Goal: Transaction & Acquisition: Purchase product/service

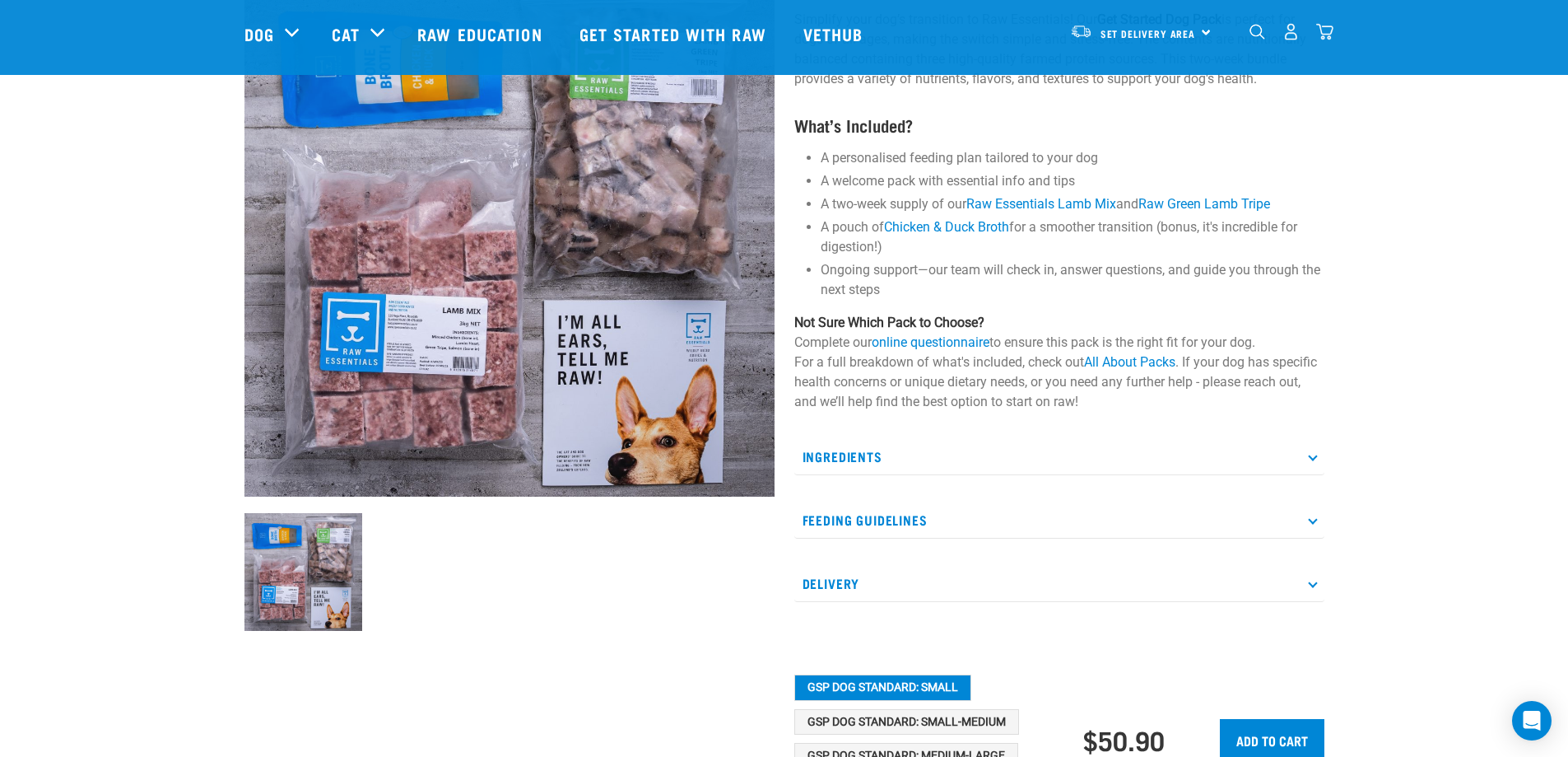
scroll to position [149, 0]
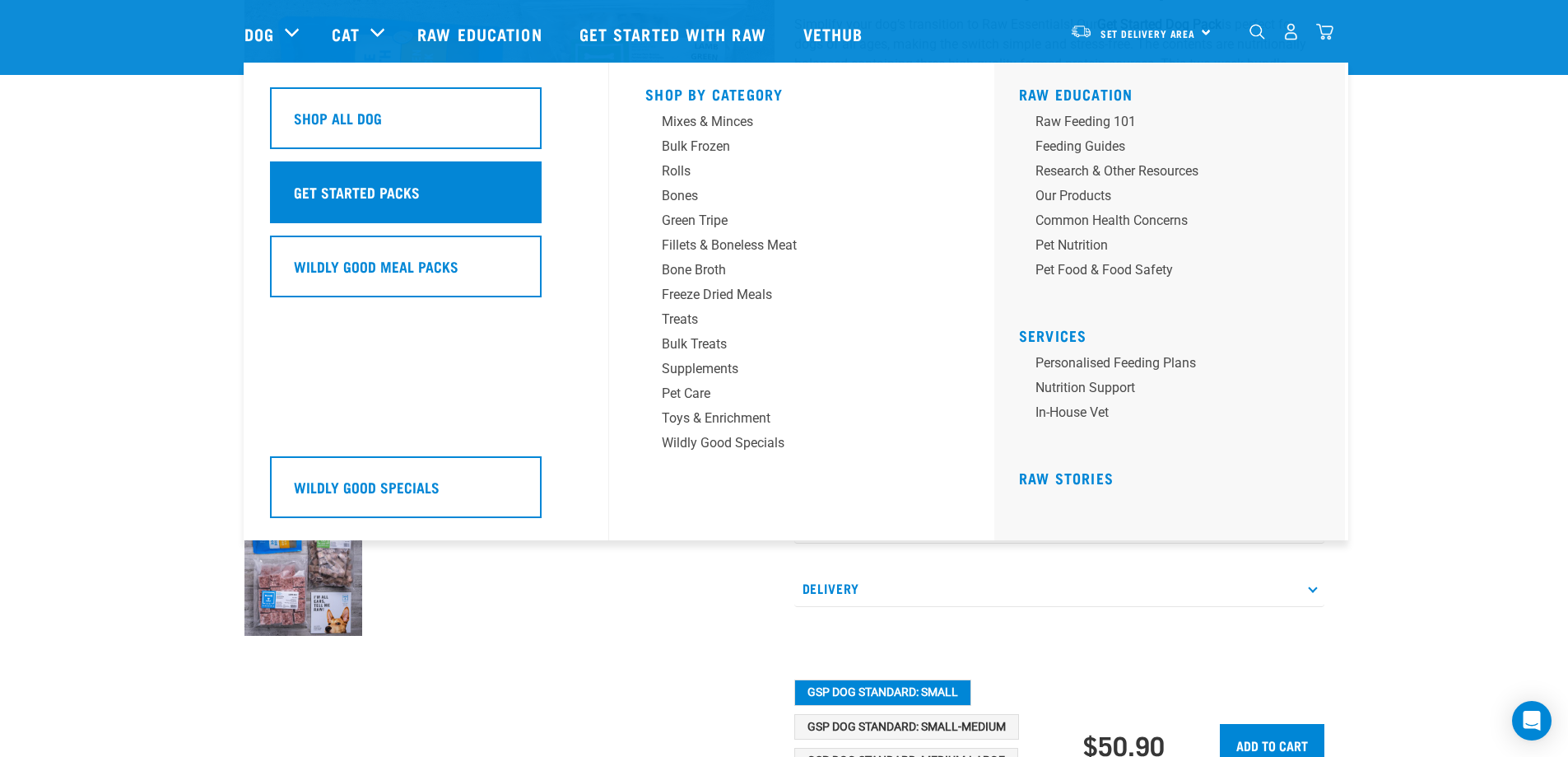
click at [429, 204] on div "Get Started Packs" at bounding box center [406, 192] width 272 height 62
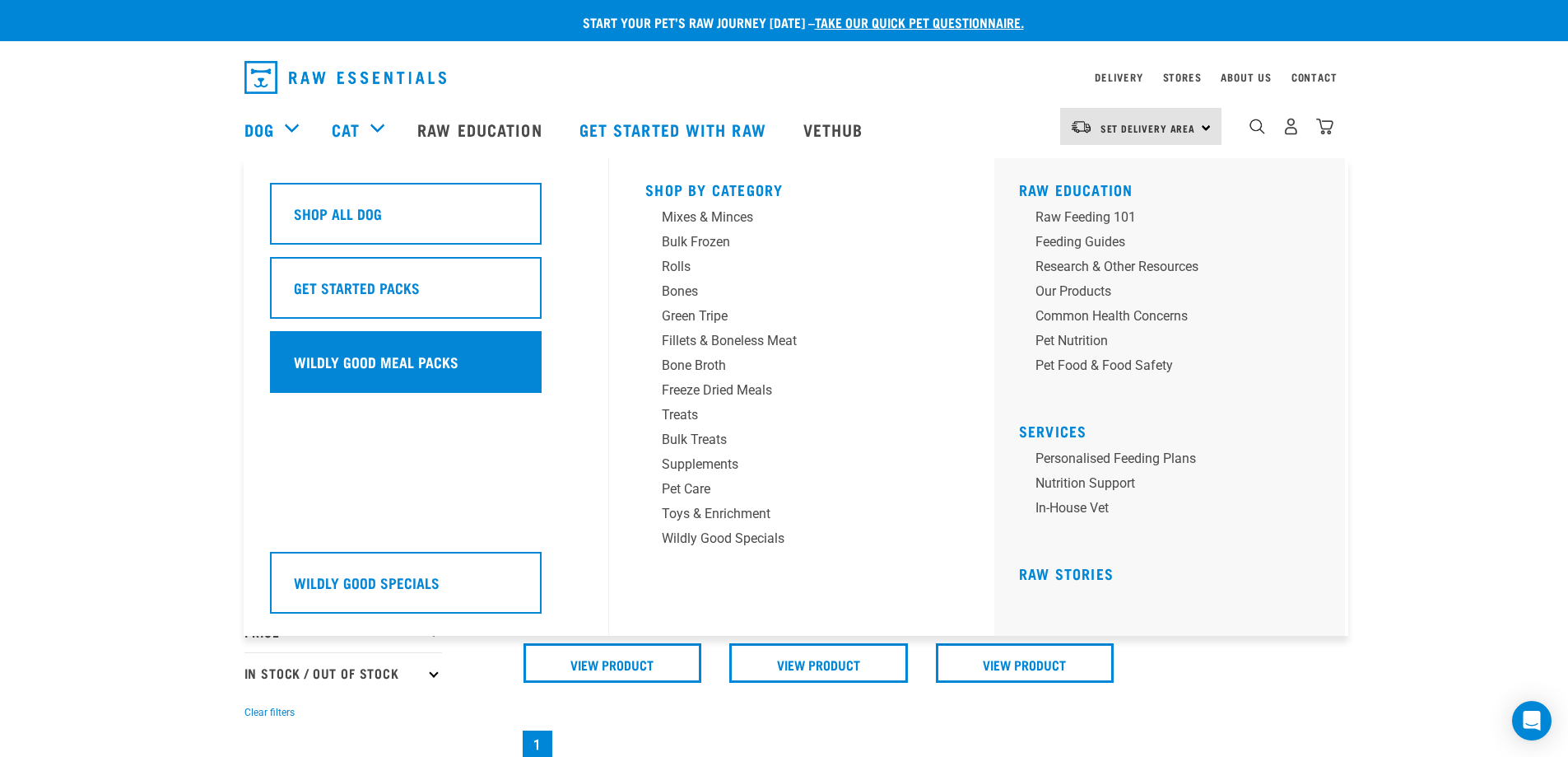
click at [315, 365] on h5 "Wildly Good Meal Packs" at bounding box center [375, 361] width 165 height 21
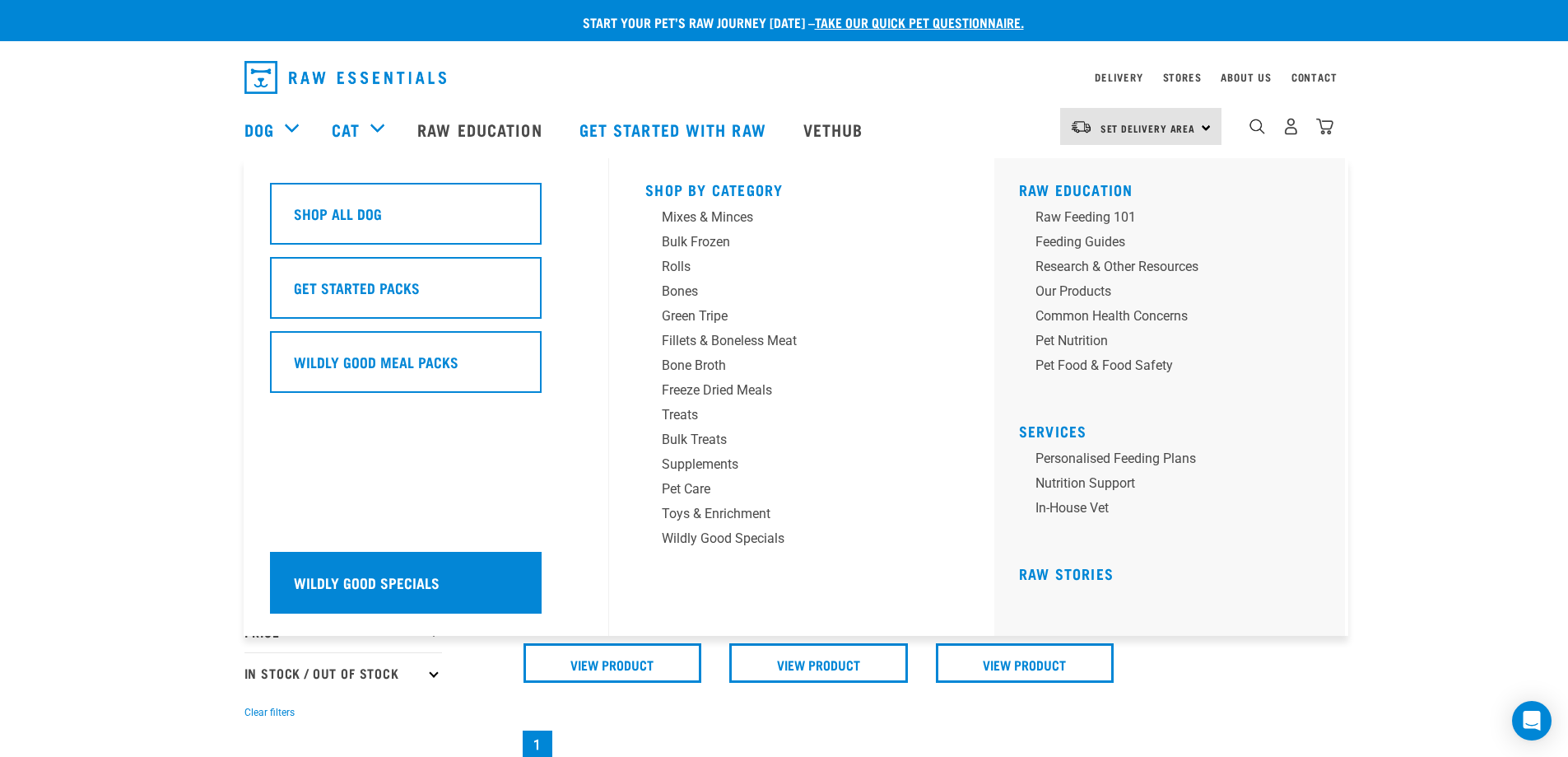
click at [333, 586] on h5 "Wildly Good Specials" at bounding box center [366, 582] width 145 height 21
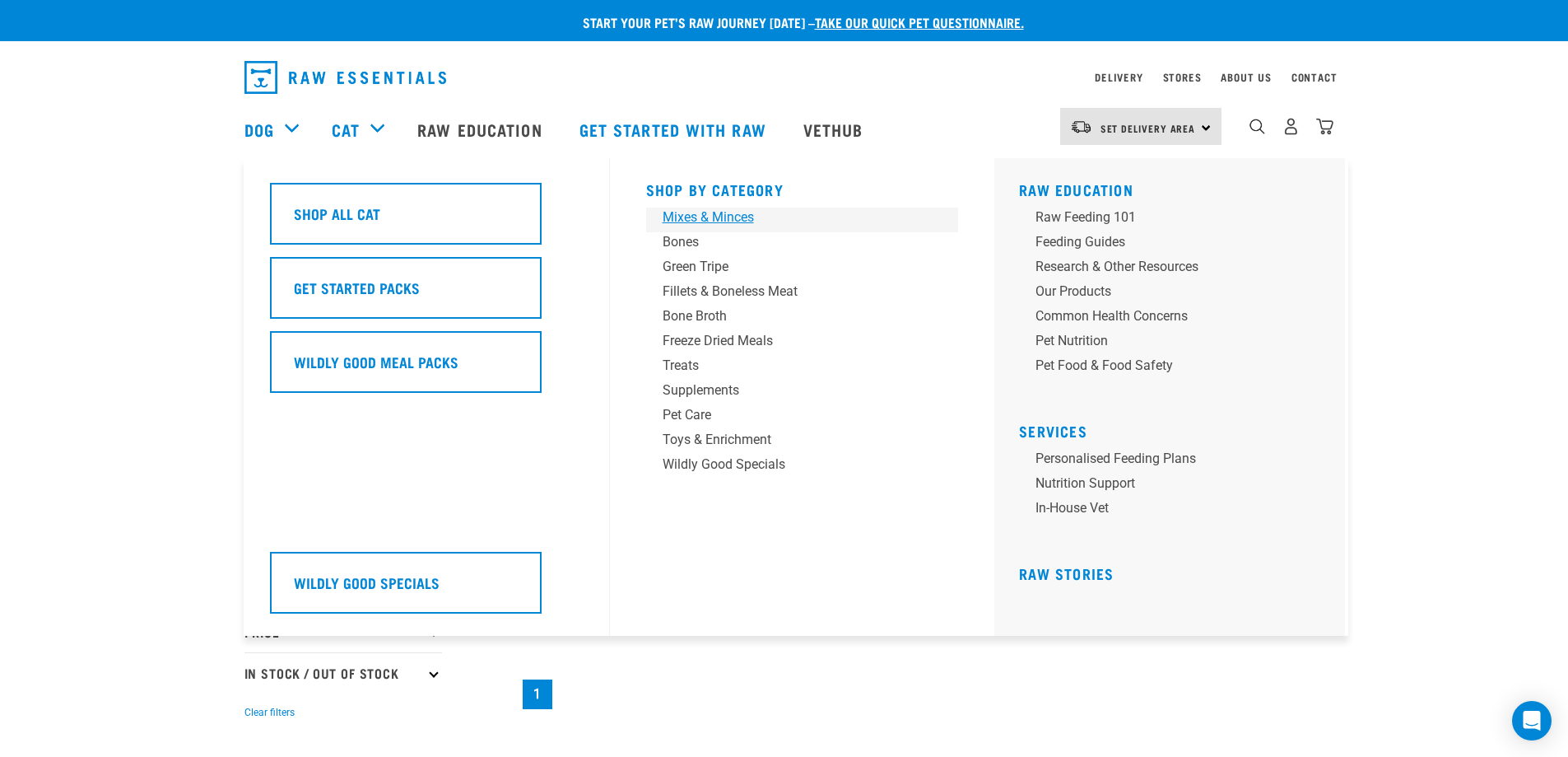
click at [705, 221] on div "Mixes & Minces" at bounding box center [791, 217] width 257 height 20
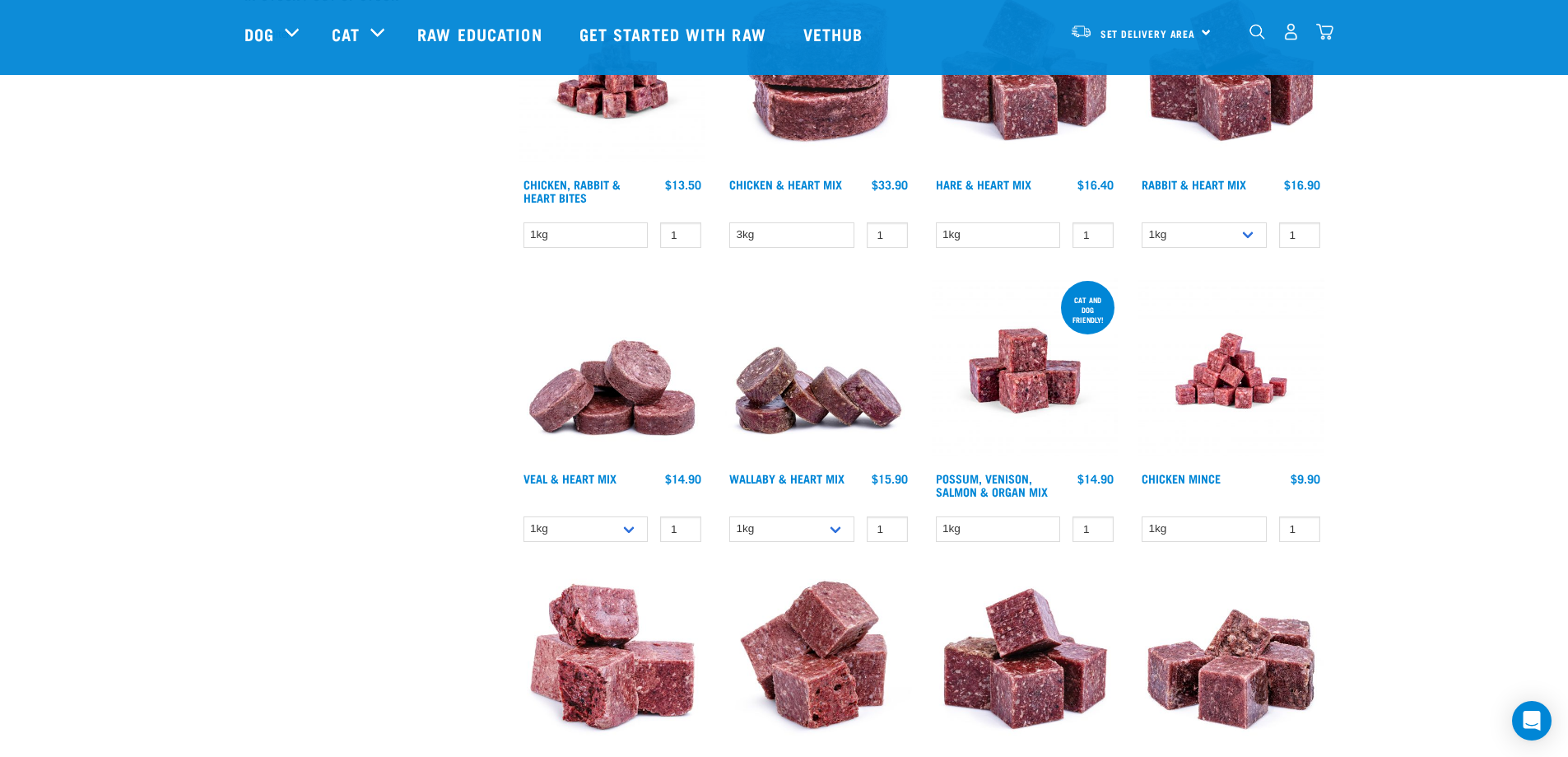
scroll to position [576, 0]
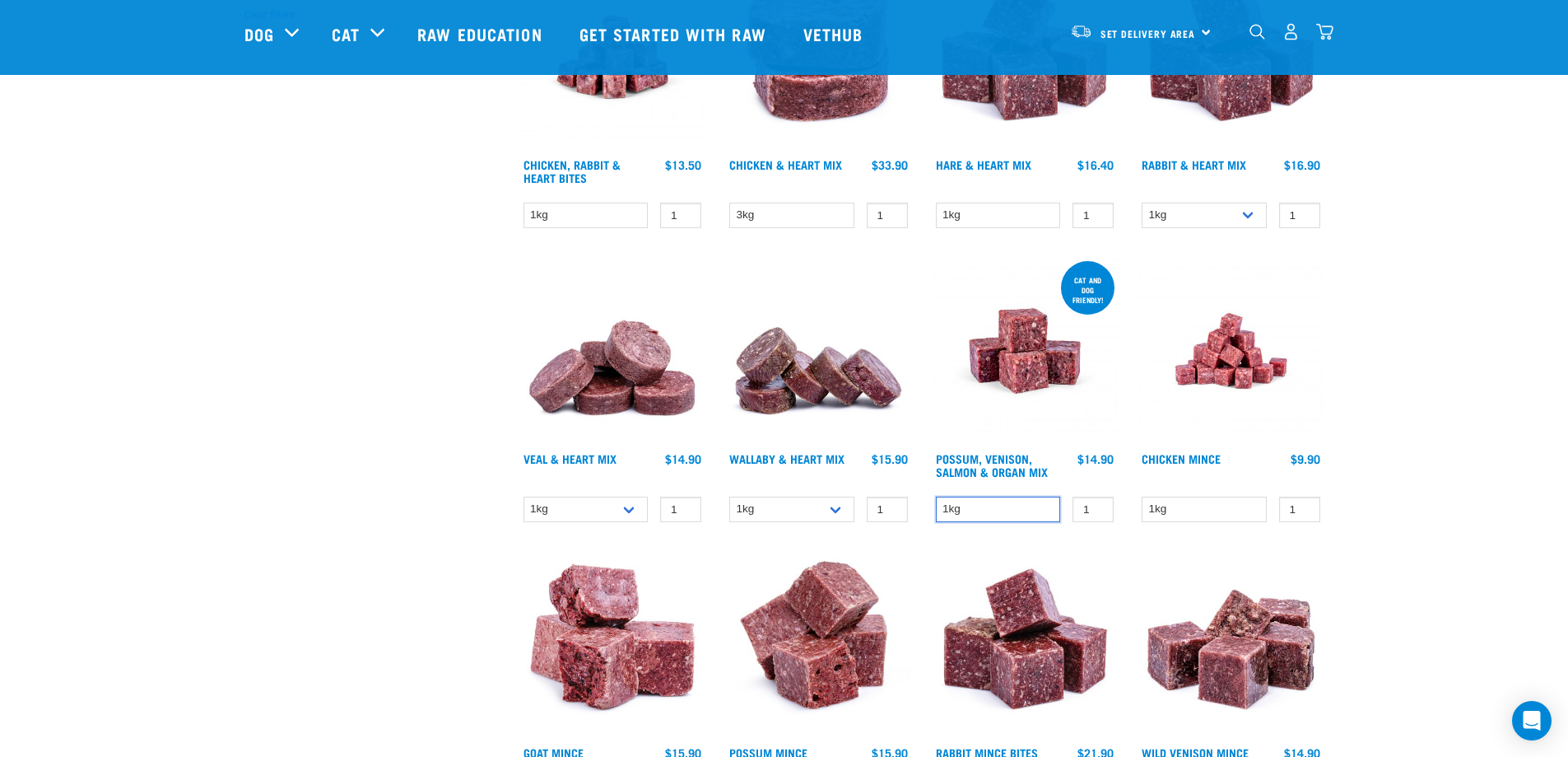
click at [1049, 512] on select "1kg" at bounding box center [999, 509] width 125 height 25
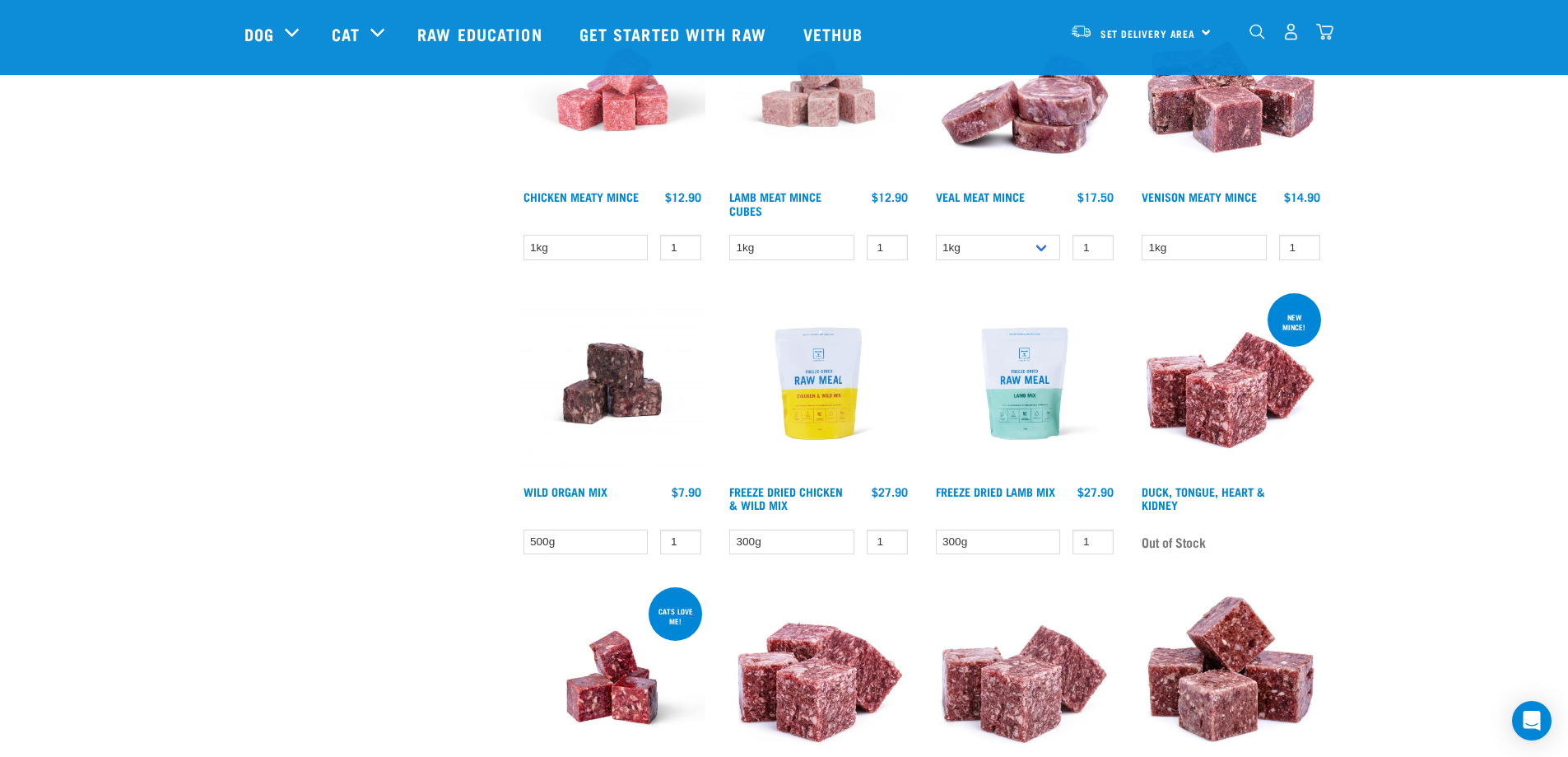
scroll to position [1482, 0]
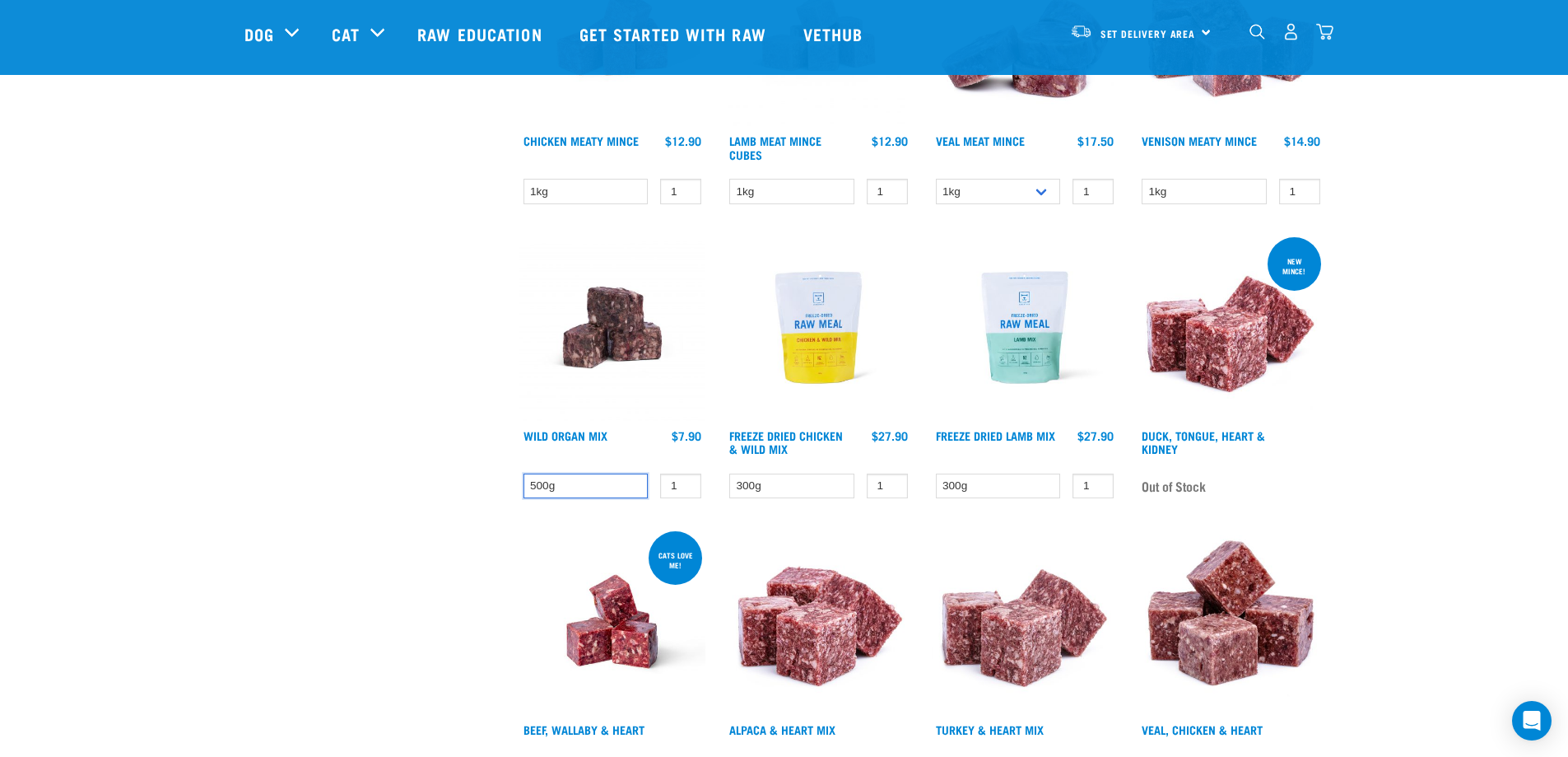
click at [620, 487] on select "500g" at bounding box center [586, 486] width 125 height 25
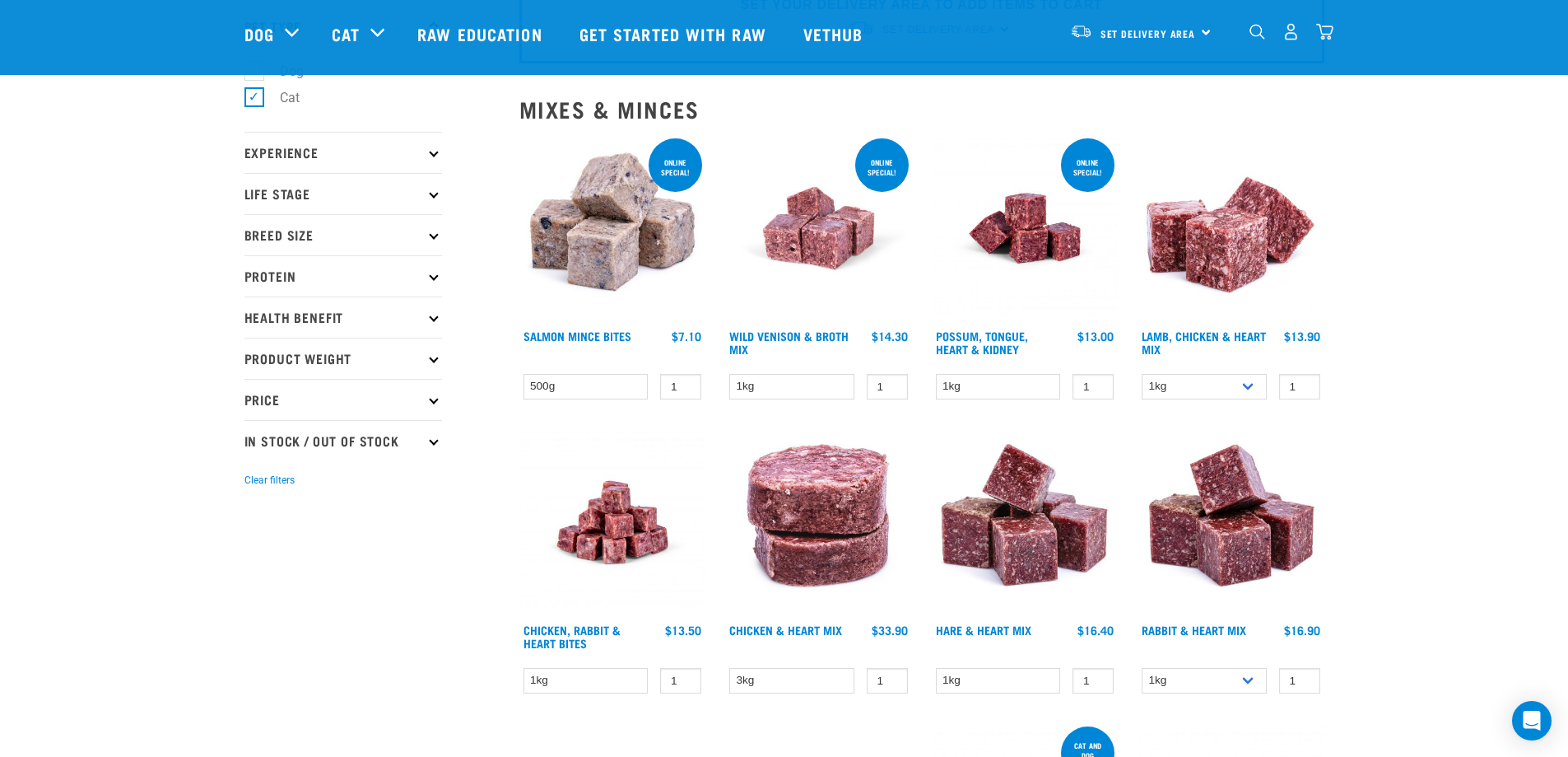
scroll to position [82, 0]
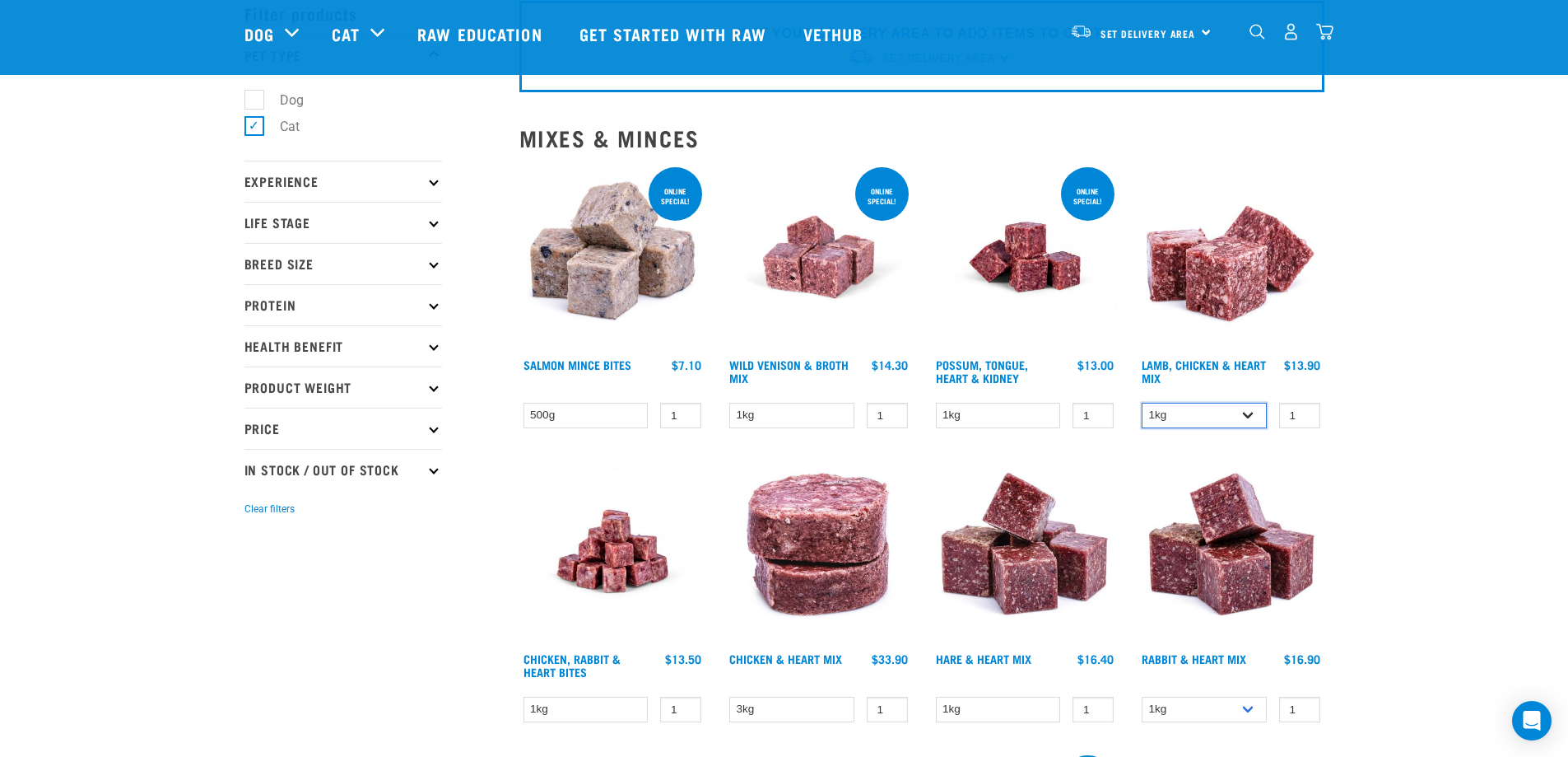
click at [1251, 409] on select "1kg 3kg" at bounding box center [1204, 415] width 125 height 25
select select "250"
click at [1141, 403] on select "1kg 3kg" at bounding box center [1204, 415] width 125 height 25
click at [1300, 408] on input "2" at bounding box center [1300, 415] width 41 height 25
type input "3"
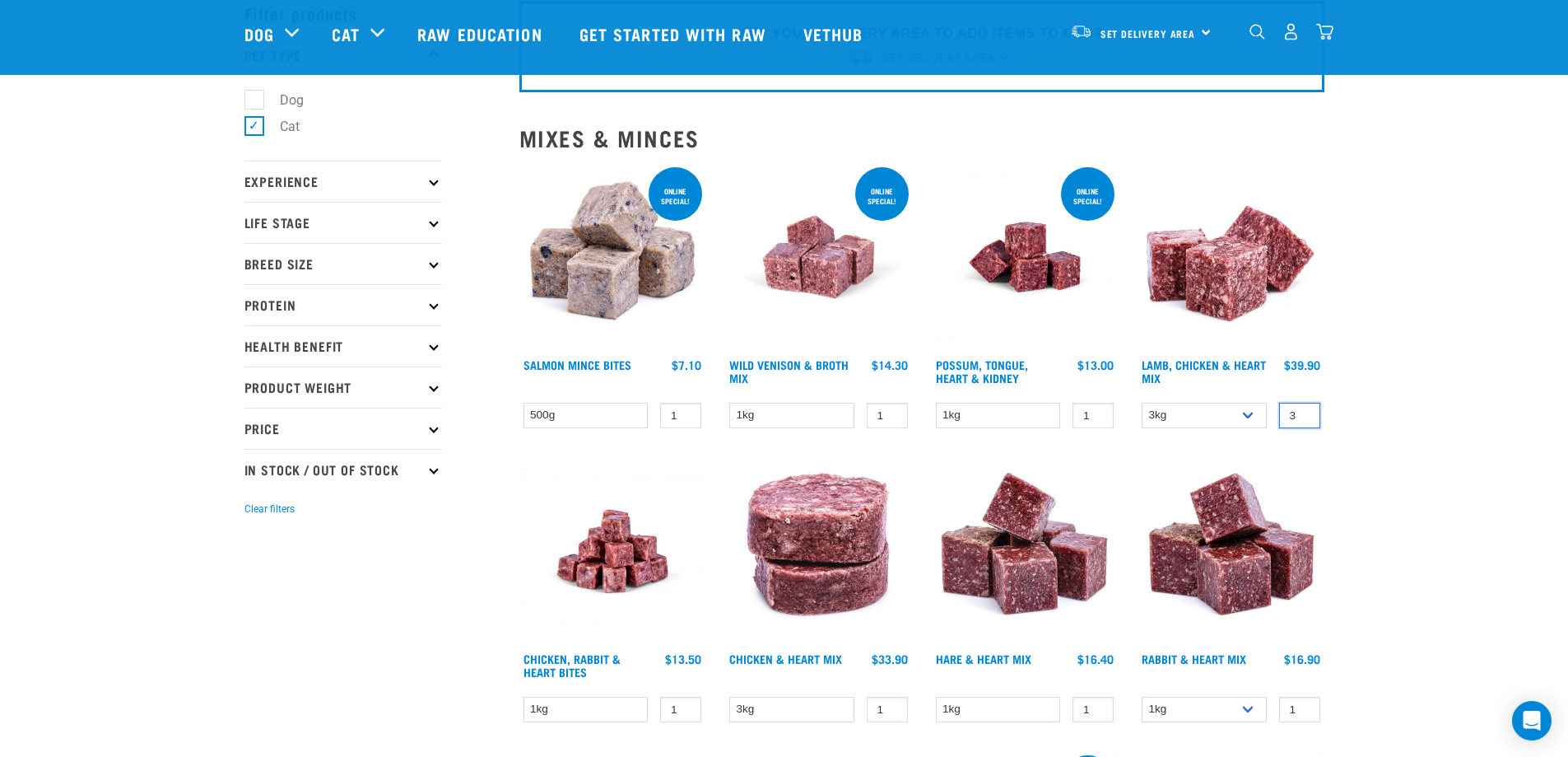
click at [1304, 412] on input "3" at bounding box center [1300, 415] width 41 height 25
click at [1302, 422] on input "3" at bounding box center [1300, 415] width 41 height 25
click at [1303, 421] on input "3" at bounding box center [1300, 415] width 41 height 25
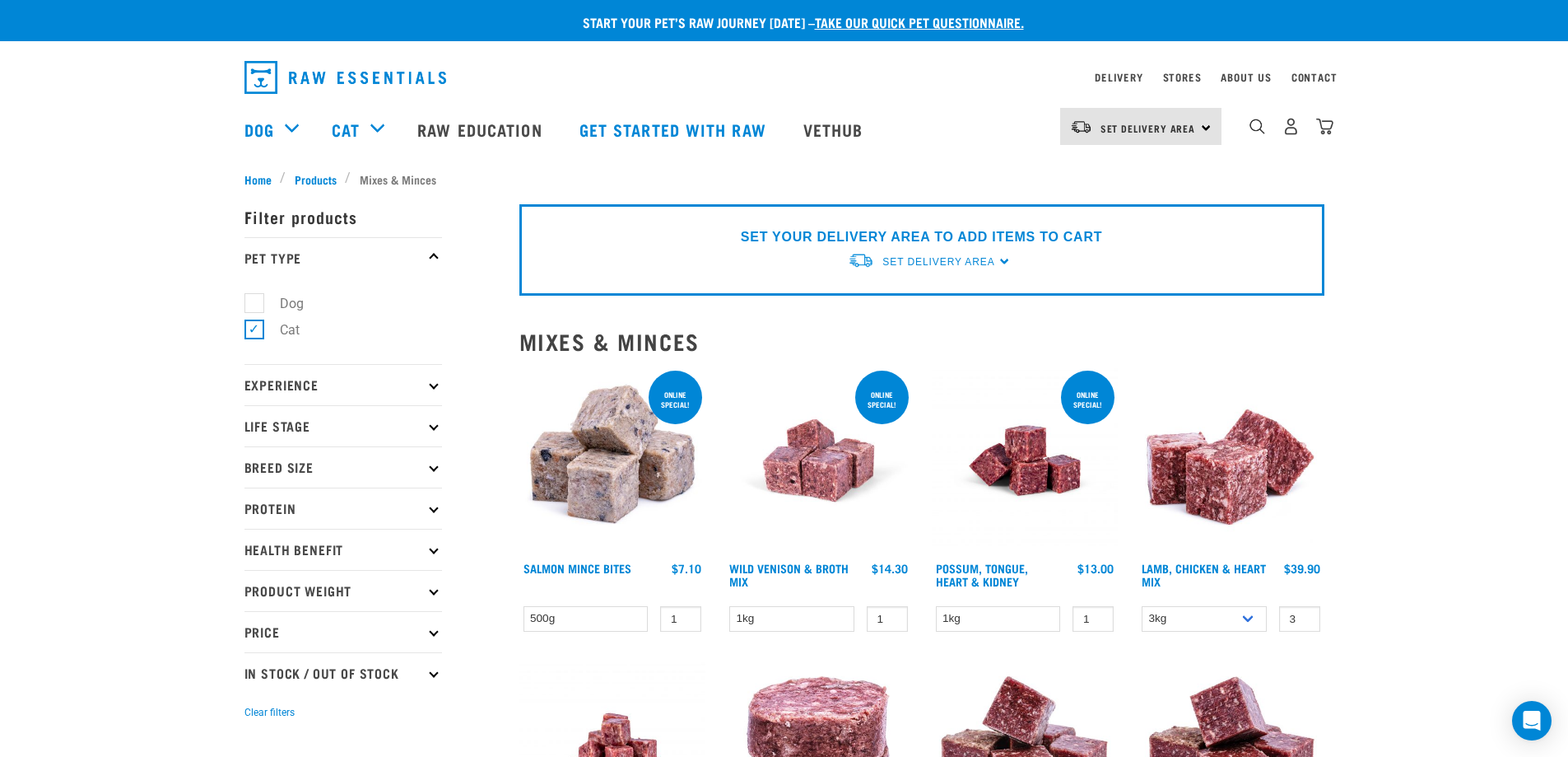
click at [915, 18] on link "take our quick pet questionnaire." at bounding box center [920, 21] width 209 height 7
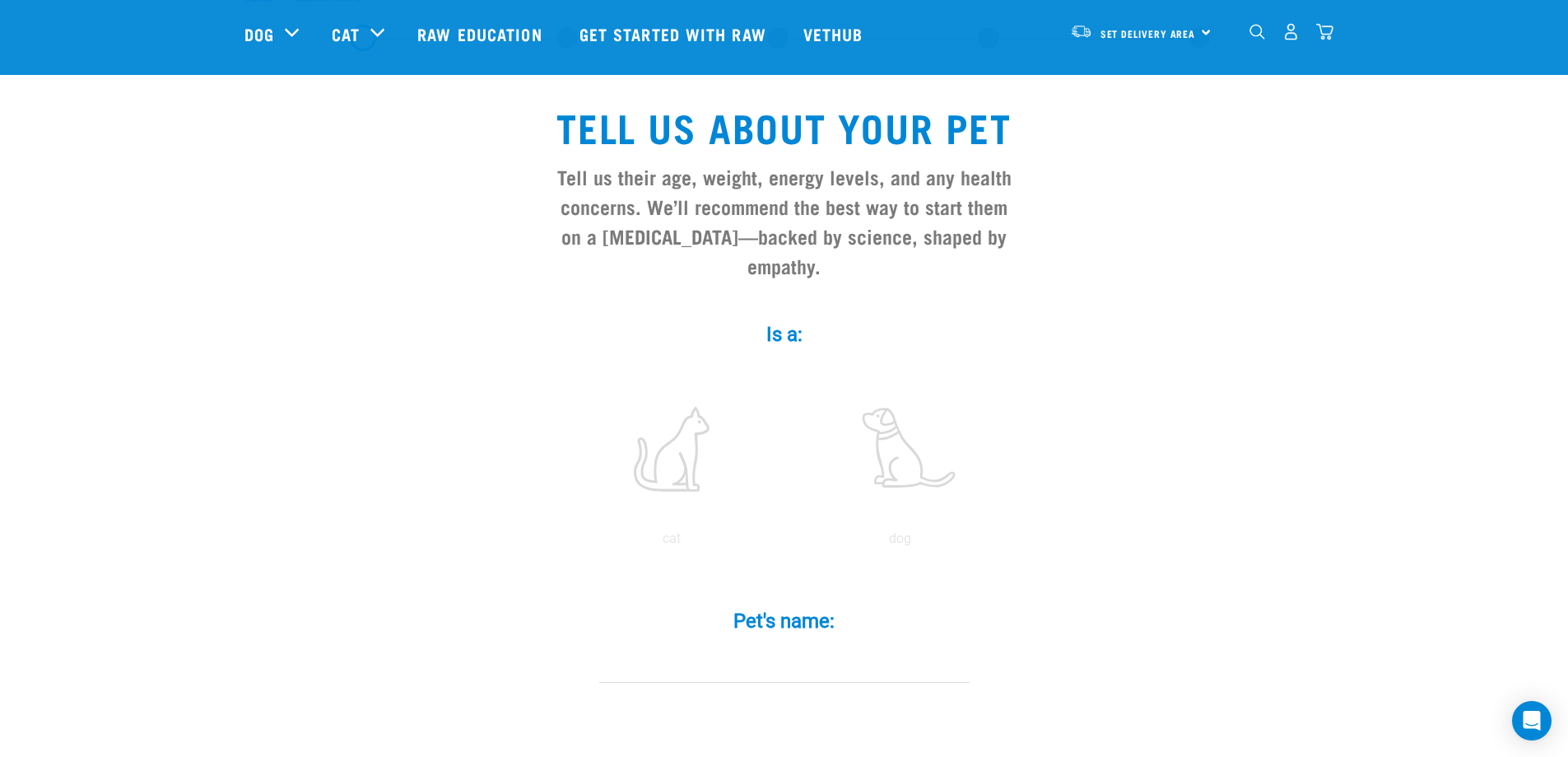
scroll to position [247, 0]
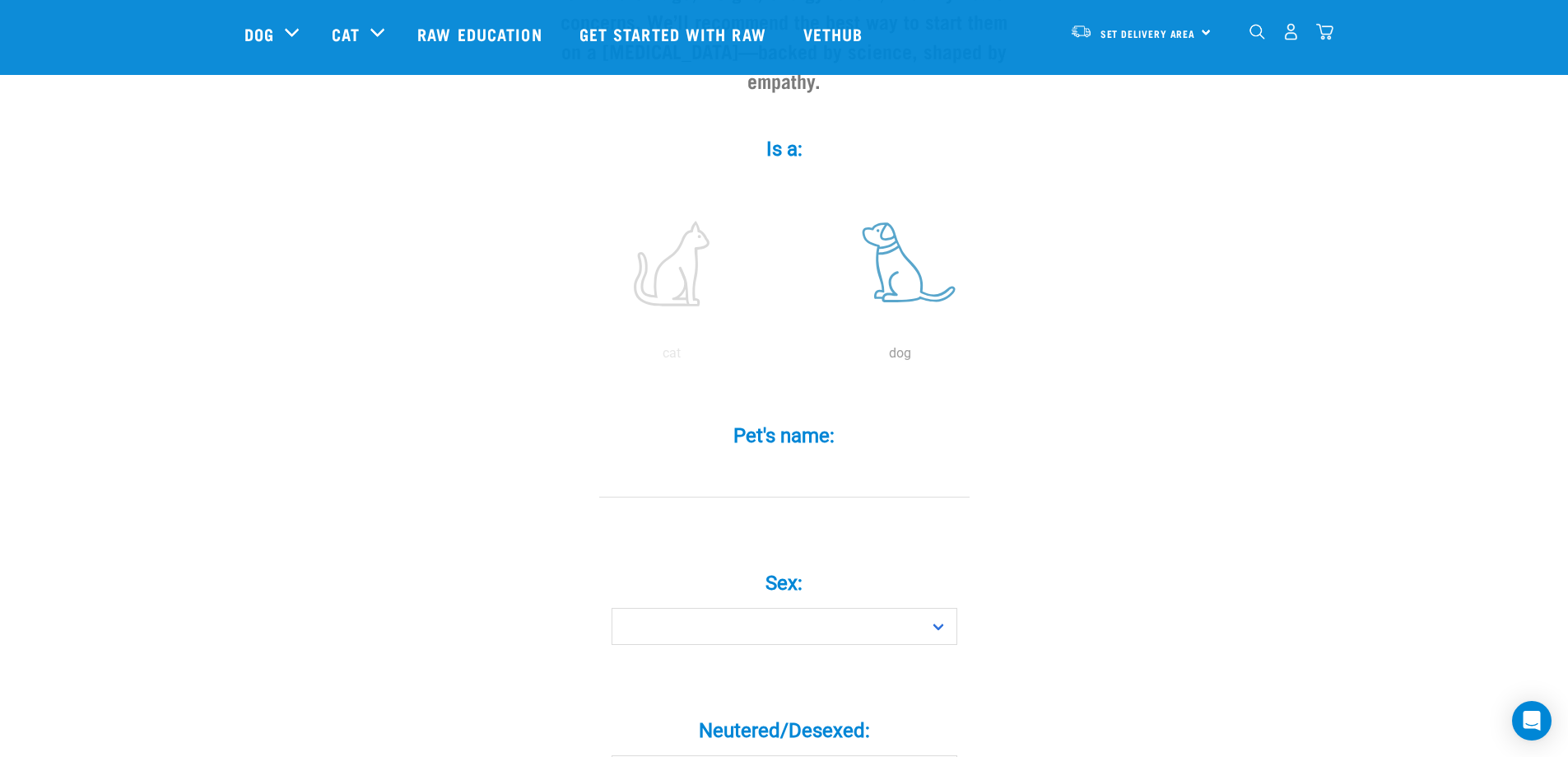
click at [888, 237] on label at bounding box center [900, 264] width 223 height 140
click at [786, 357] on input "radio" at bounding box center [786, 357] width 0 height 0
click at [806, 461] on input "Pet's name: *" at bounding box center [784, 479] width 371 height 37
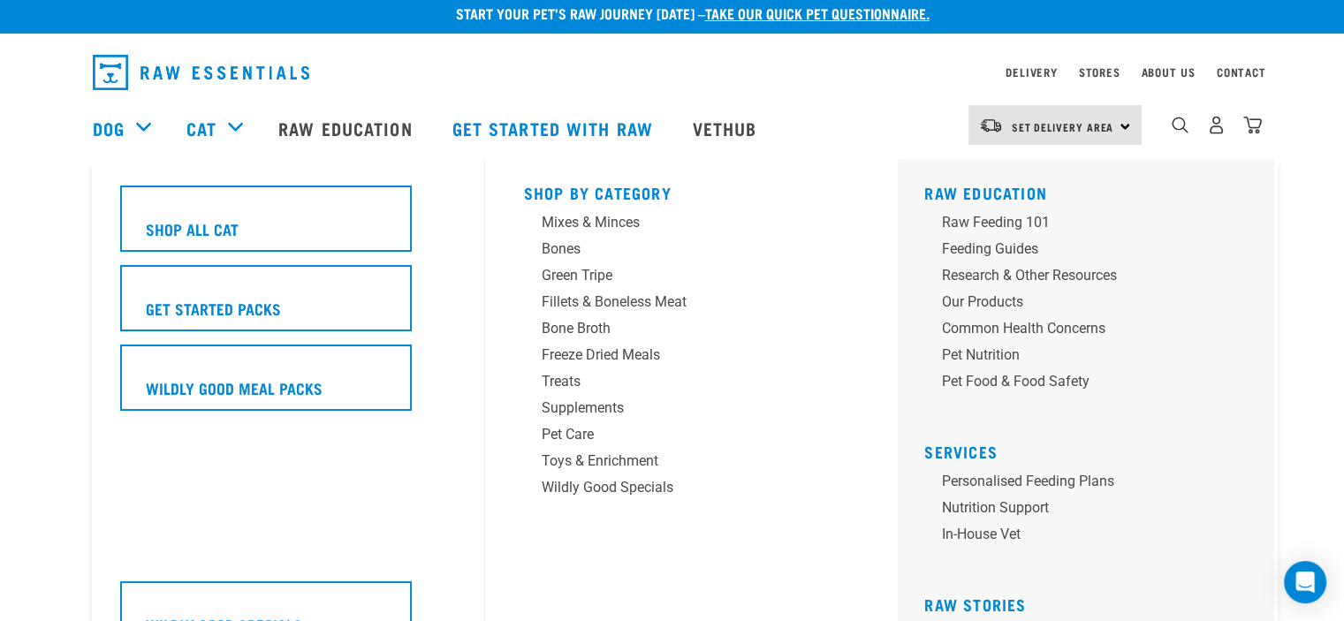
scroll to position [0, 0]
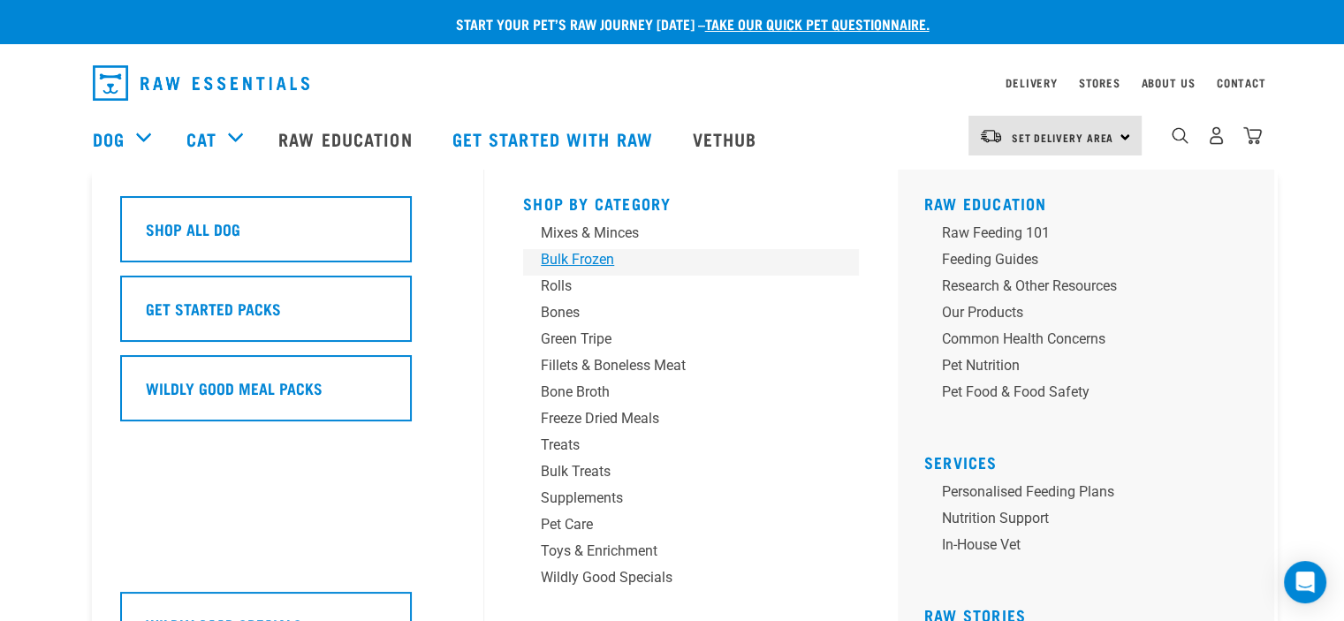
click at [568, 258] on div "Bulk Frozen" at bounding box center [679, 259] width 276 height 21
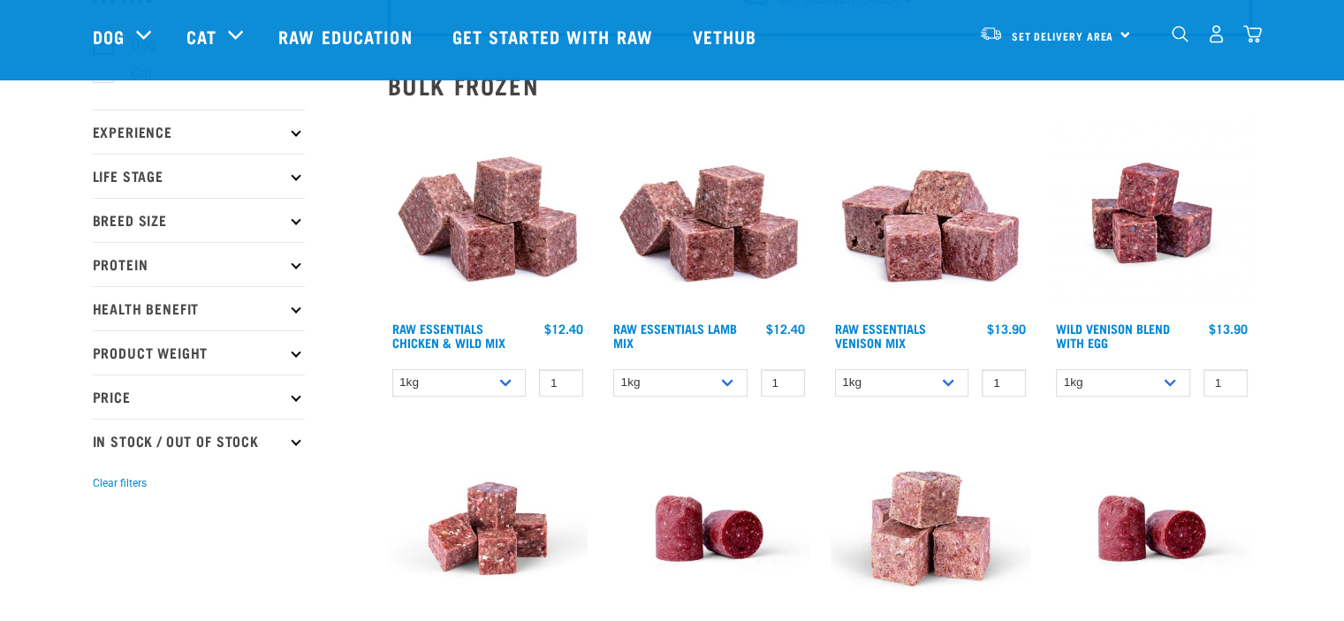
scroll to position [265, 0]
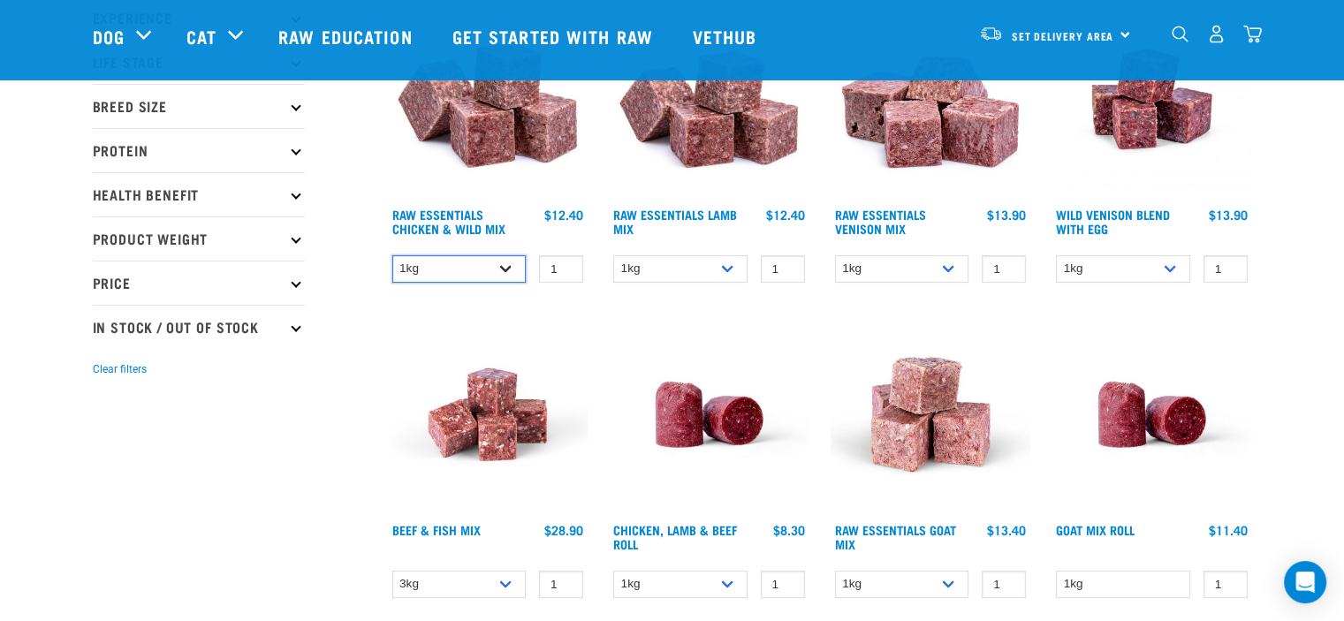
click at [514, 262] on select "1kg 3kg Bulk (20kg)" at bounding box center [459, 268] width 134 height 27
click at [392, 255] on select "1kg 3kg Bulk (20kg)" at bounding box center [459, 268] width 134 height 27
click at [512, 261] on select "1kg 3kg Bulk (20kg)" at bounding box center [459, 268] width 134 height 27
select select "709"
click at [392, 255] on select "1kg 3kg Bulk (20kg)" at bounding box center [459, 268] width 134 height 27
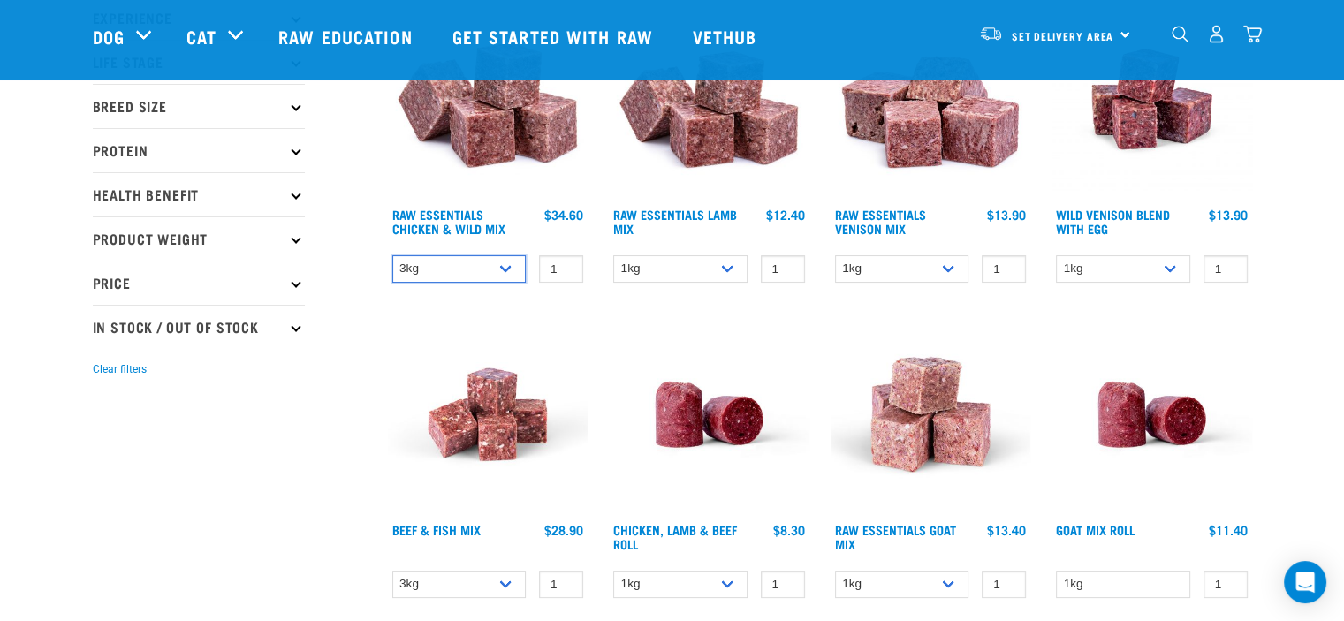
scroll to position [177, 0]
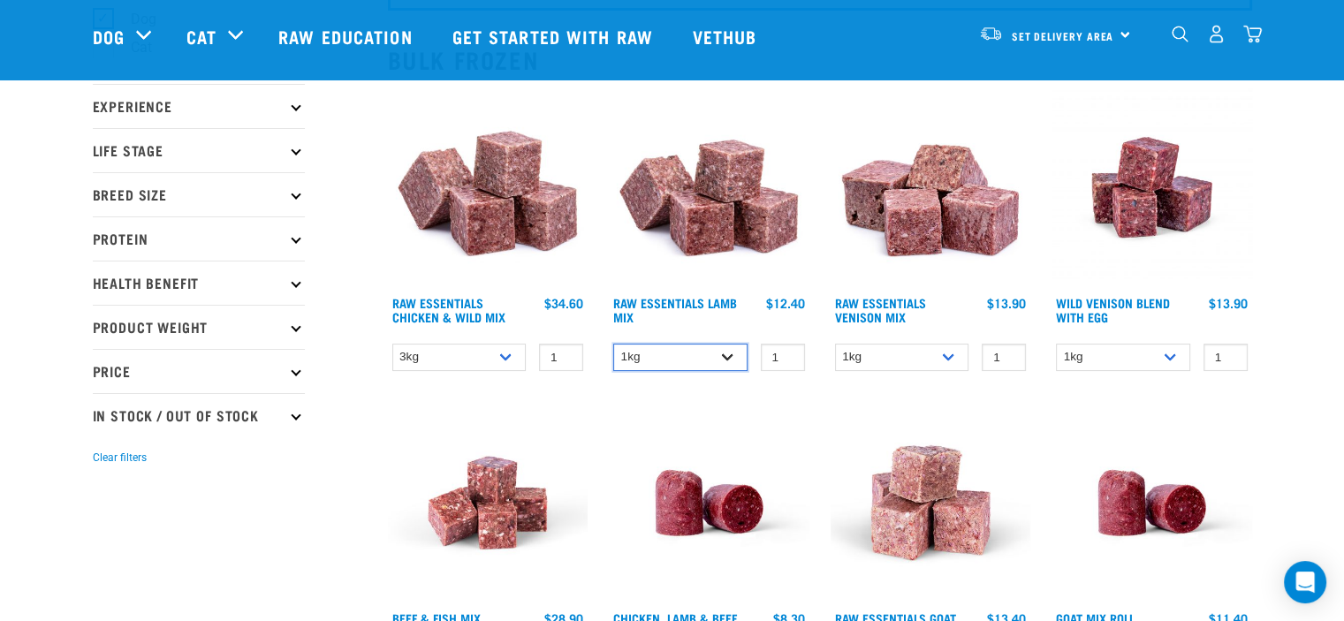
click at [732, 354] on select "1kg 3kg Bulk (20kg)" at bounding box center [680, 357] width 134 height 27
select select "24"
click at [613, 344] on select "1kg 3kg Bulk (20kg)" at bounding box center [680, 357] width 134 height 27
click at [954, 357] on select "1kg 3kg" at bounding box center [902, 357] width 134 height 27
select select "712"
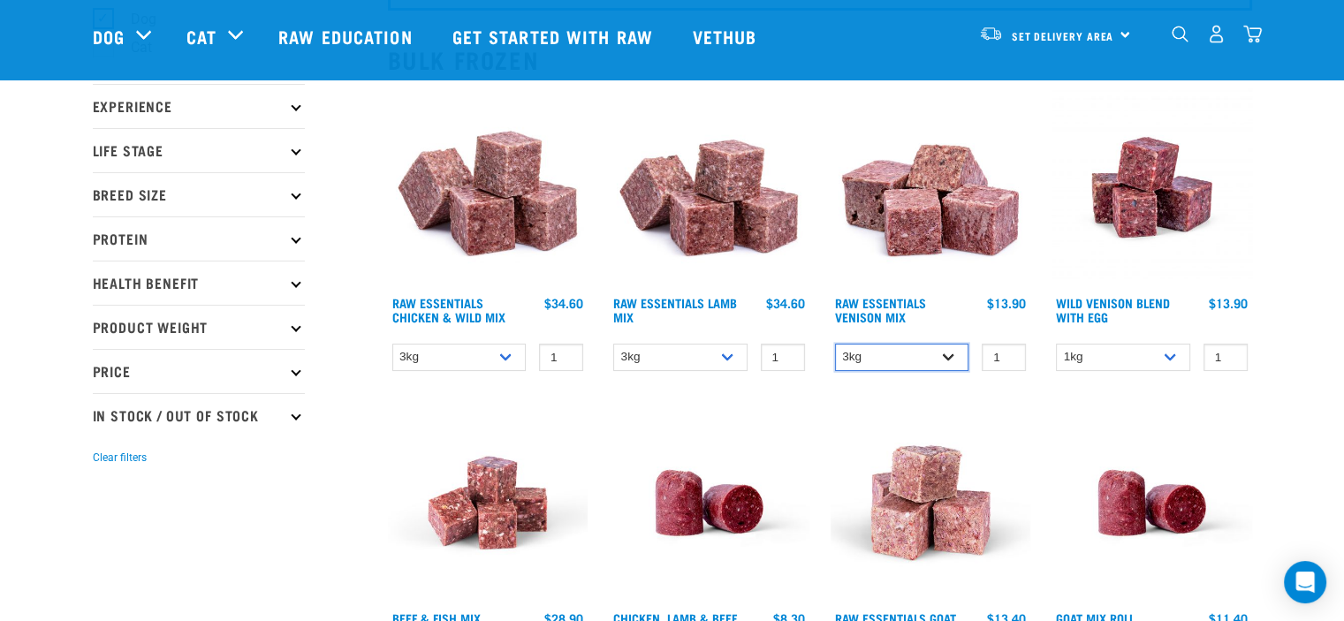
click at [835, 344] on select "1kg 3kg" at bounding box center [902, 357] width 134 height 27
click at [1173, 356] on select "1kg 3kg" at bounding box center [1123, 357] width 134 height 27
select select "34496"
click at [1056, 344] on select "1kg 3kg" at bounding box center [1123, 357] width 134 height 27
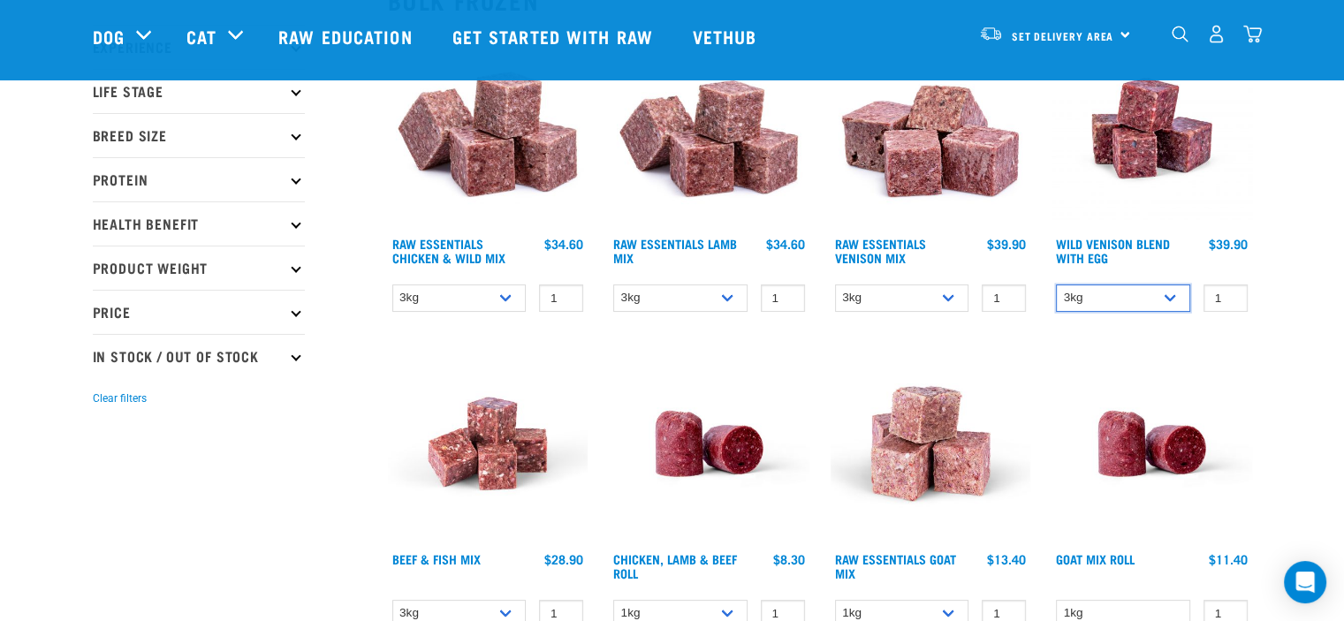
scroll to position [353, 0]
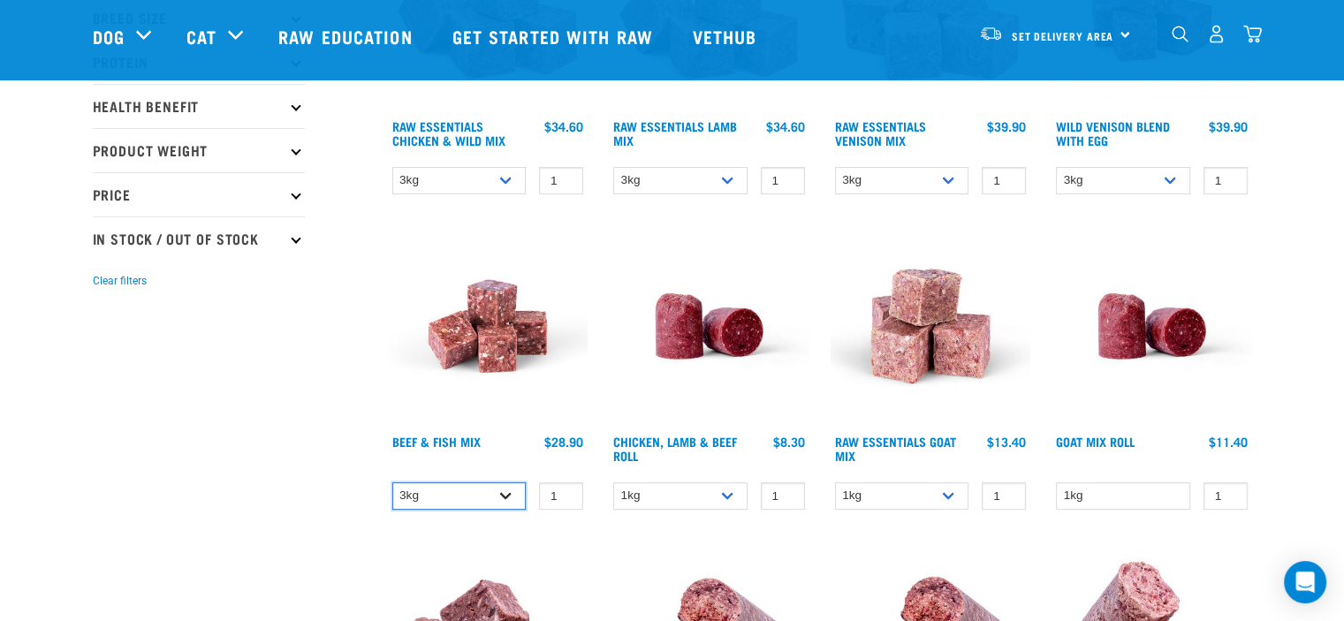
click at [502, 494] on select "3kg Bulk (10kg)" at bounding box center [459, 495] width 134 height 27
click at [392, 482] on select "3kg Bulk (10kg)" at bounding box center [459, 495] width 134 height 27
click at [738, 501] on select "1kg Bulk (10kg)" at bounding box center [680, 495] width 134 height 27
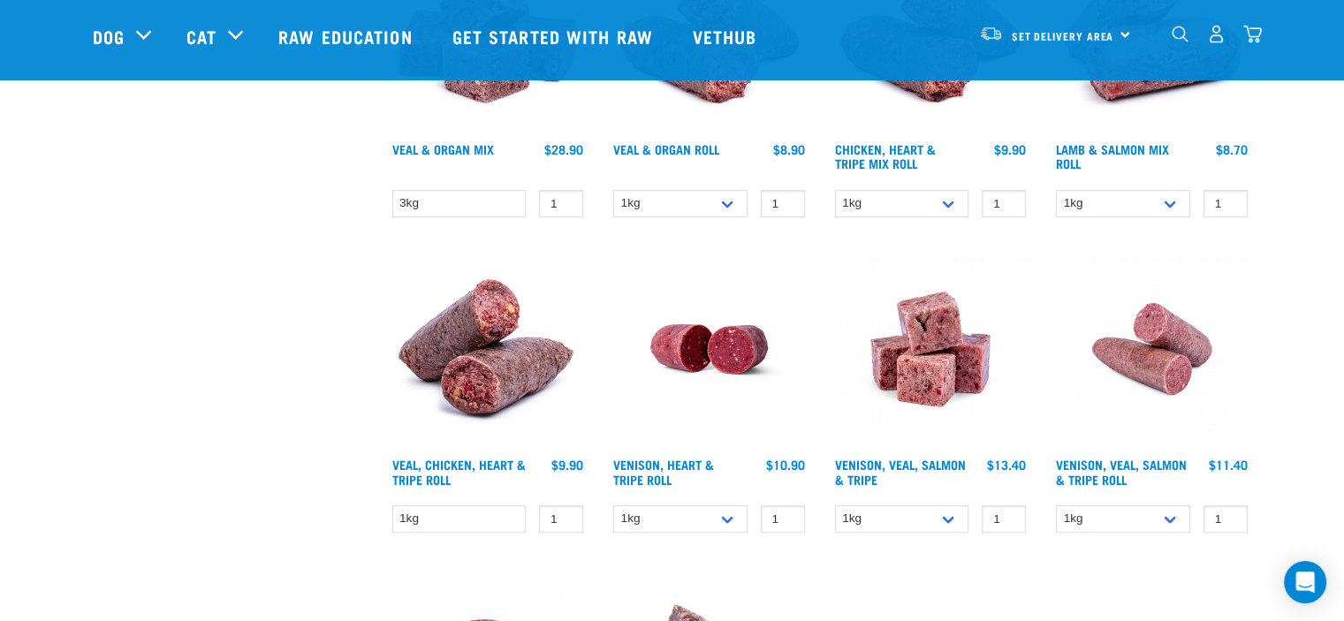
scroll to position [972, 0]
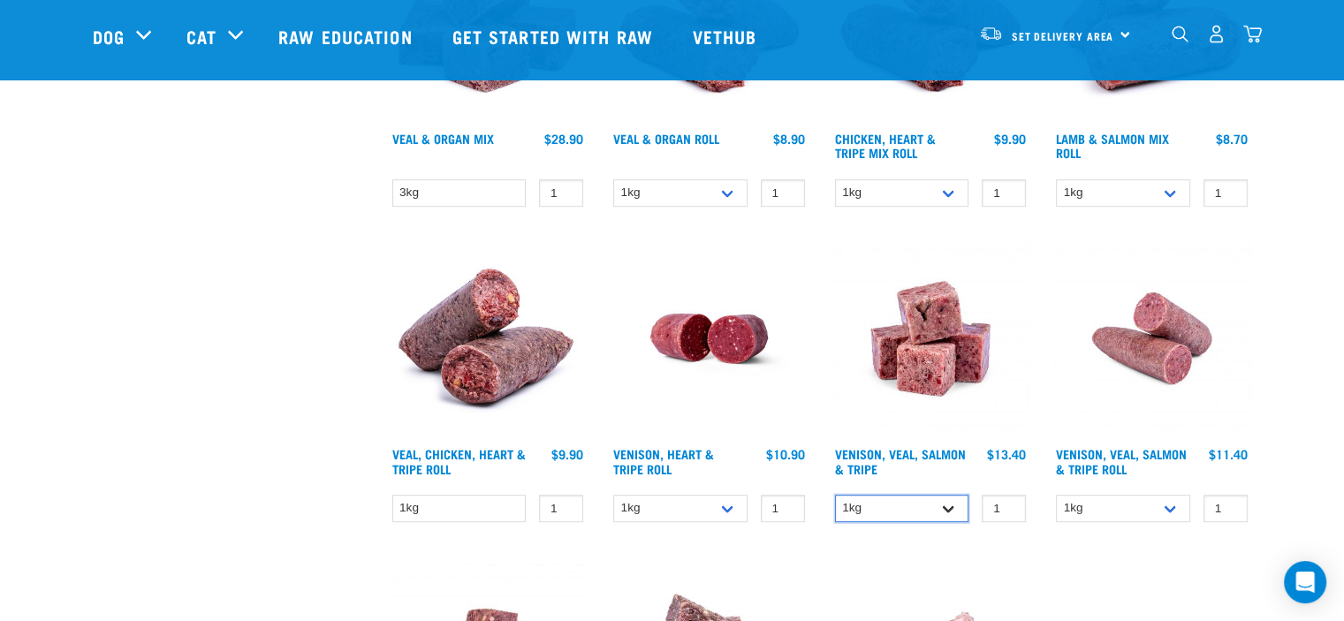
click at [949, 510] on select "1kg 3kg" at bounding box center [902, 508] width 134 height 27
select select "62284"
click at [835, 495] on select "1kg 3kg" at bounding box center [902, 508] width 134 height 27
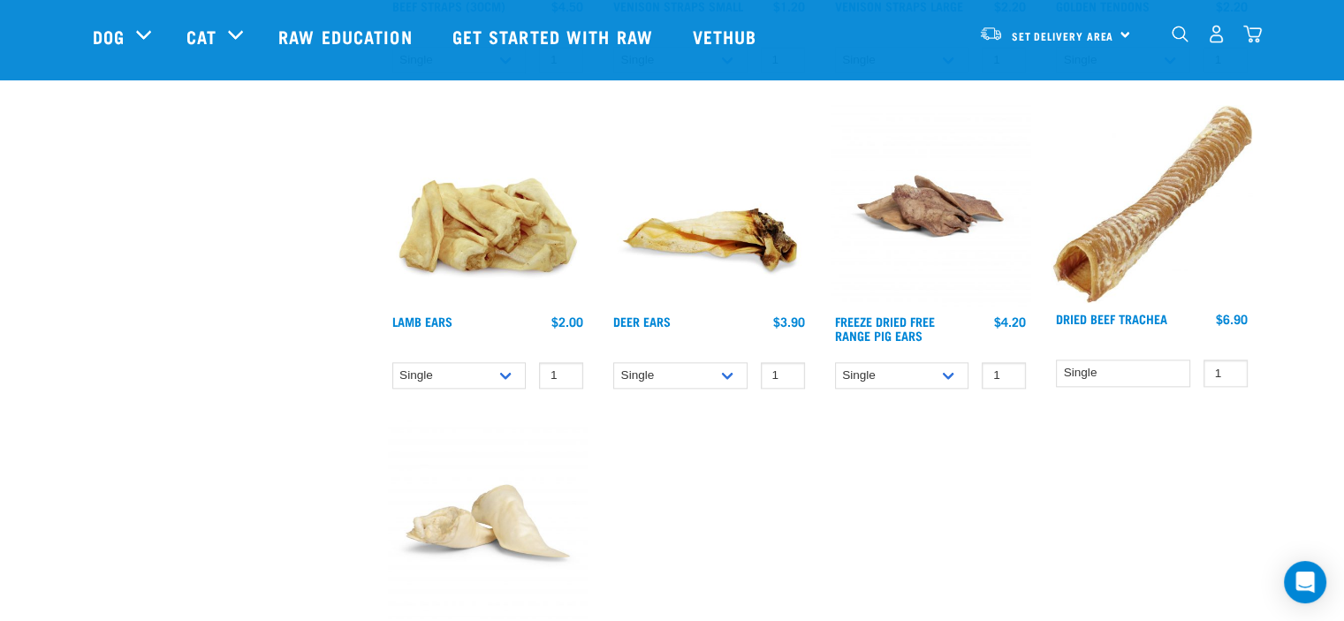
scroll to position [2032, 0]
